Goal: Information Seeking & Learning: Stay updated

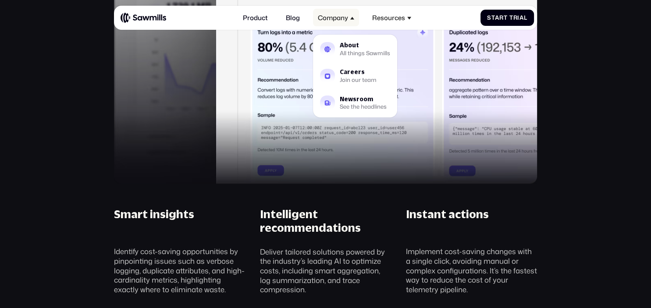
scroll to position [648, 0]
click at [349, 46] on div "About" at bounding box center [365, 46] width 50 height 6
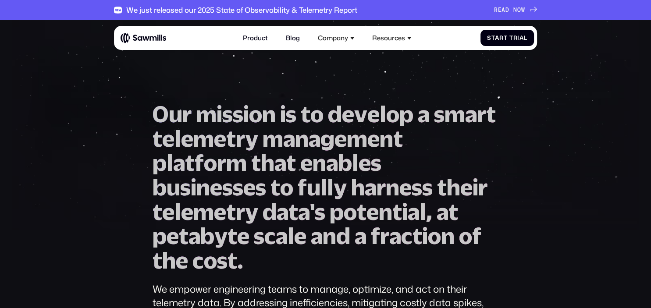
click at [335, 38] on div "Company" at bounding box center [333, 38] width 30 height 8
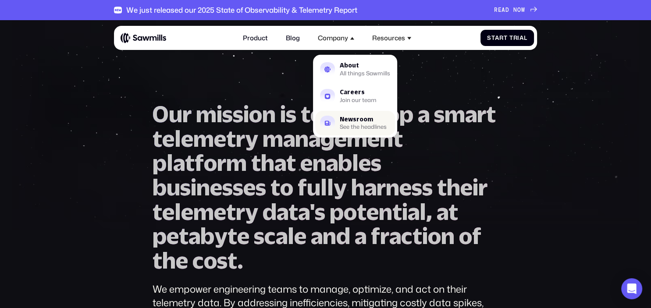
click at [356, 115] on link "Newsroom See the headlines" at bounding box center [355, 123] width 80 height 25
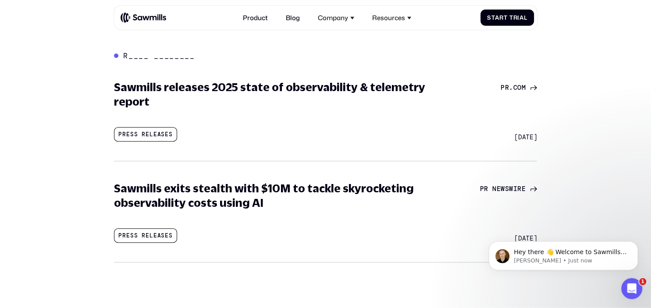
scroll to position [648, 0]
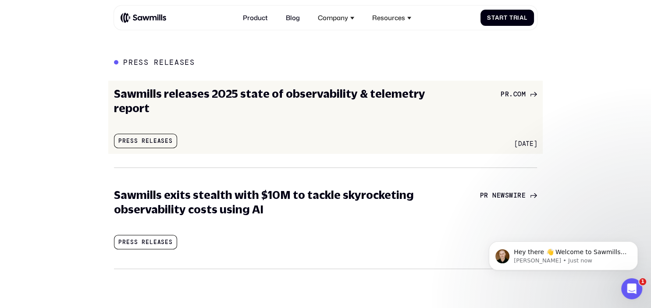
click at [532, 91] on icon at bounding box center [534, 94] width 7 height 7
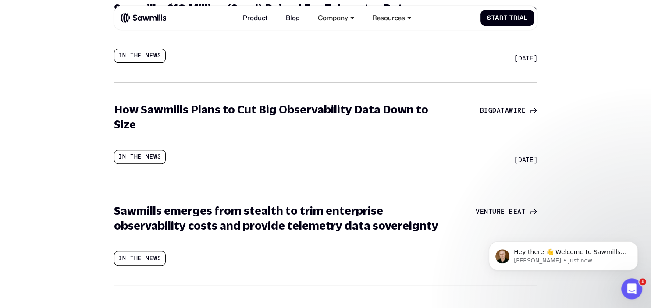
scroll to position [324, 0]
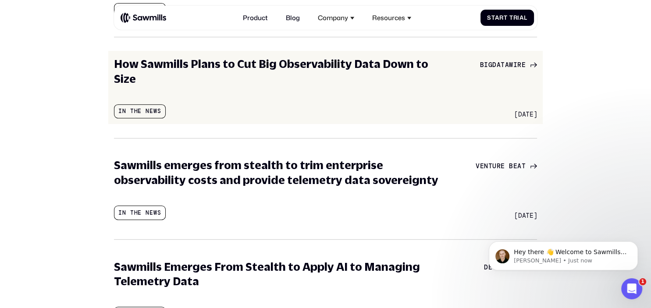
click at [519, 62] on span "r" at bounding box center [519, 65] width 4 height 8
